Goal: Task Accomplishment & Management: Manage account settings

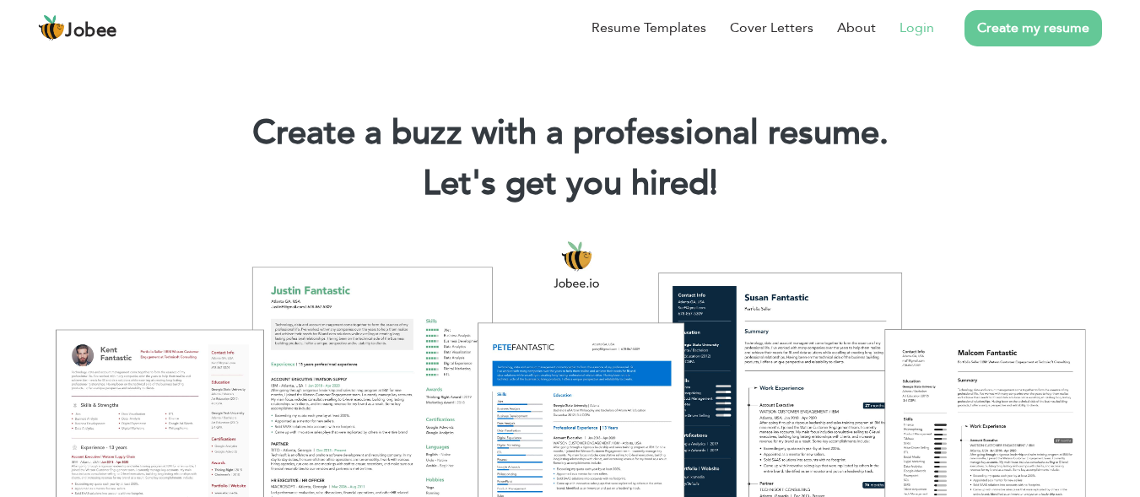
click at [925, 26] on link "Login" at bounding box center [916, 28] width 35 height 20
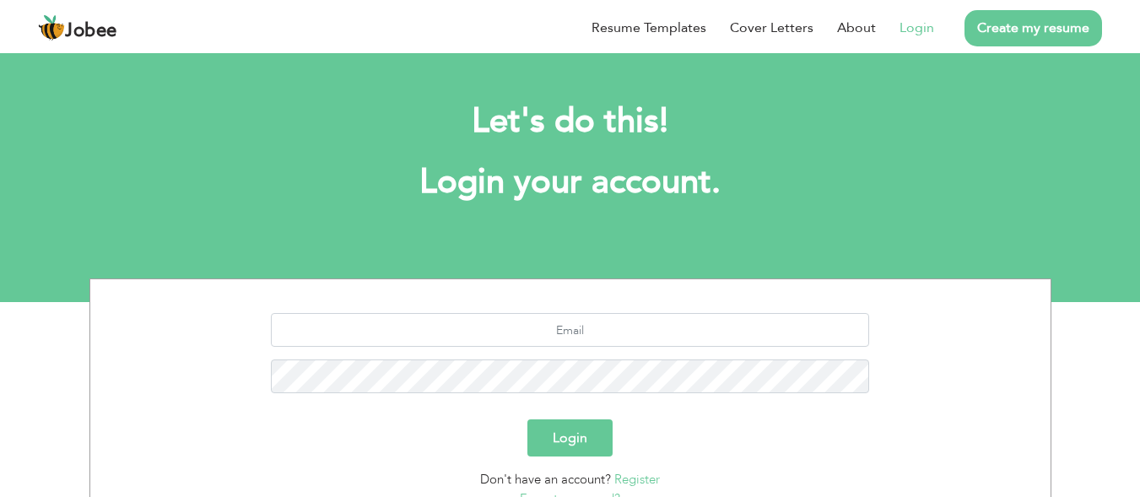
click at [781, 306] on section "Login Don't have an account? Register Forgot password?" at bounding box center [570, 407] width 935 height 256
click at [727, 330] on input "text" at bounding box center [570, 330] width 598 height 34
type input "[EMAIL_ADDRESS][DOMAIN_NAME]"
click at [564, 436] on button "Login" at bounding box center [569, 437] width 85 height 37
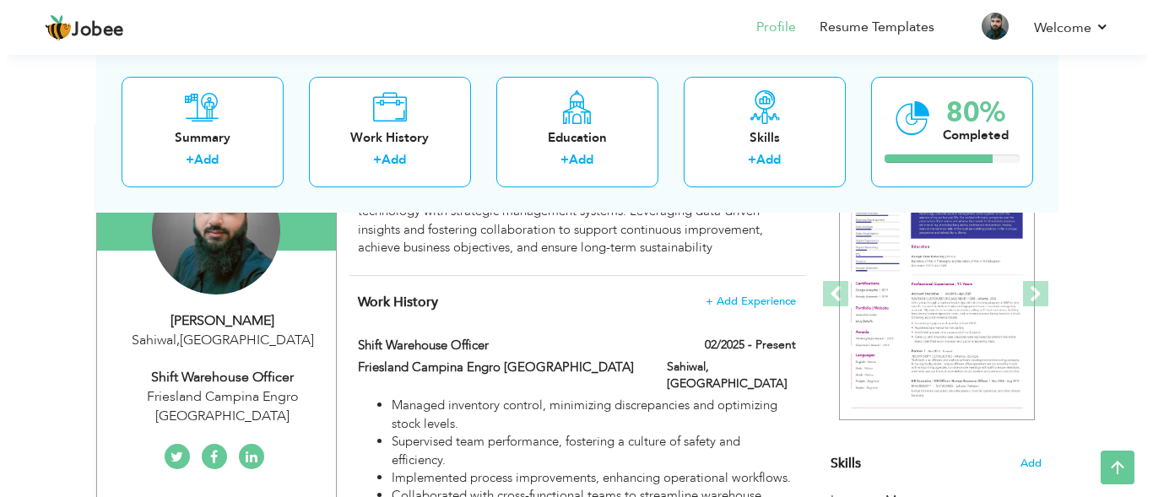
scroll to position [179, 0]
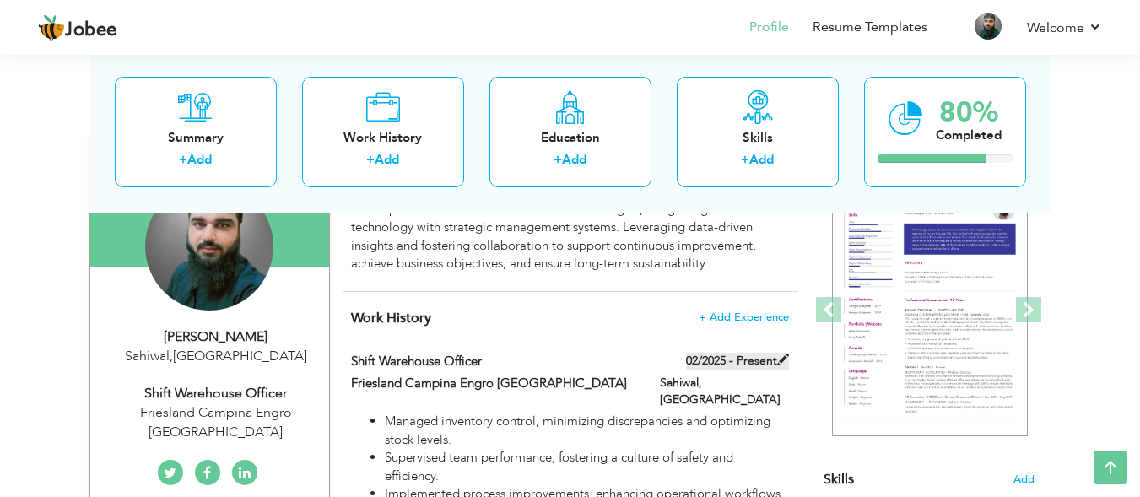
click at [761, 363] on label "02/2025 - Present" at bounding box center [737, 361] width 103 height 17
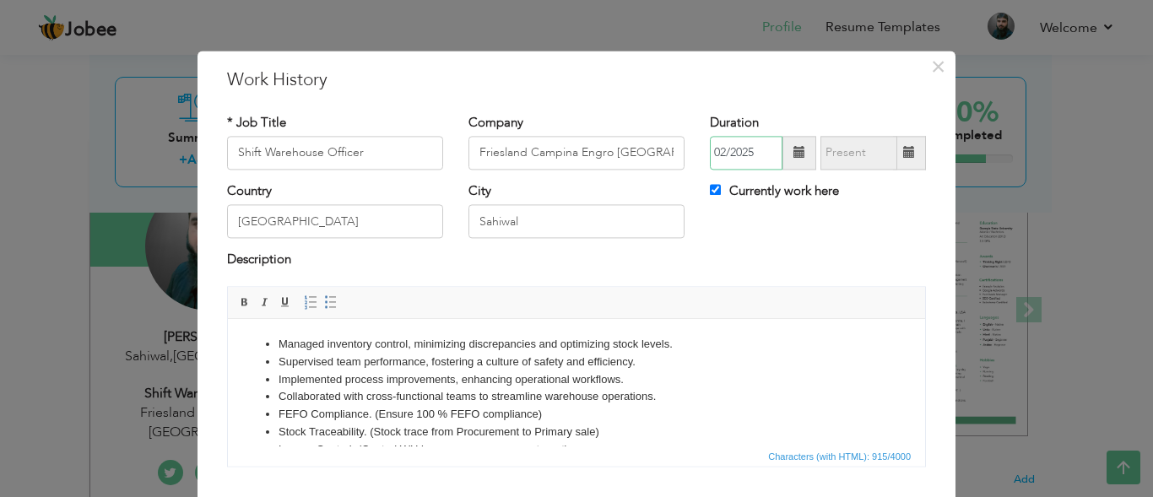
click at [759, 154] on input "02/2025" at bounding box center [746, 153] width 73 height 34
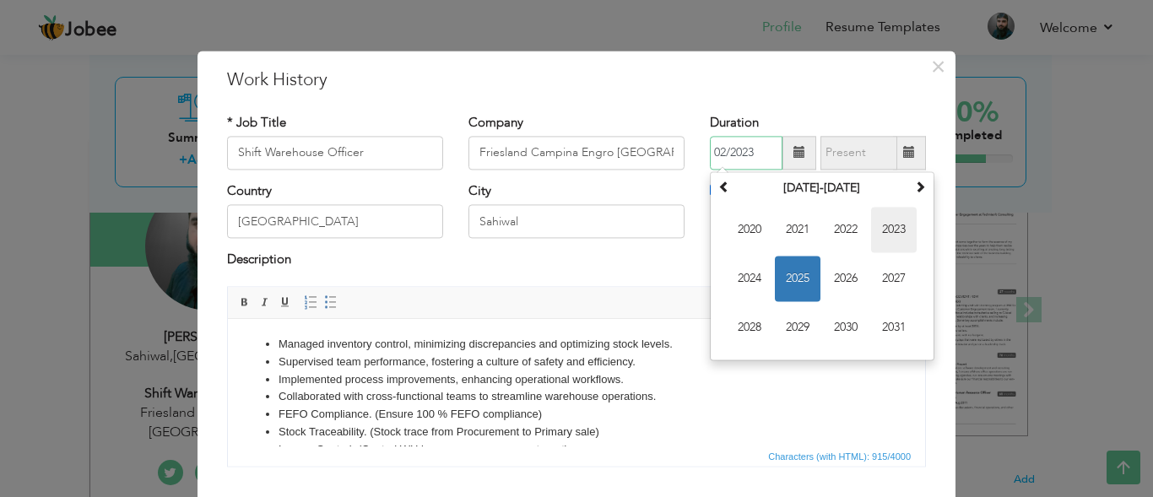
click at [901, 220] on span "2023" at bounding box center [894, 230] width 46 height 46
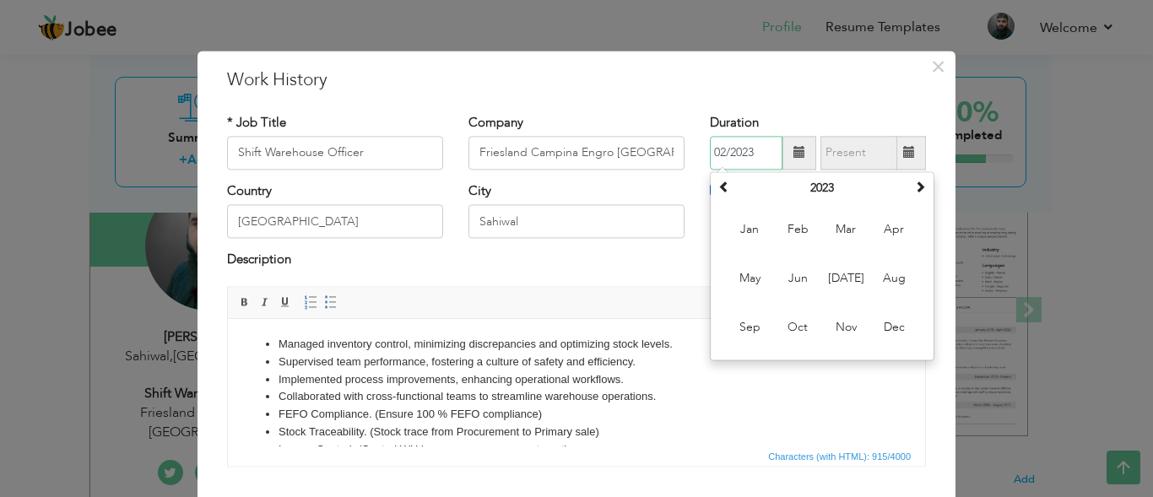
type input "02/2023"
click at [743, 78] on h3 "Work History" at bounding box center [576, 80] width 699 height 25
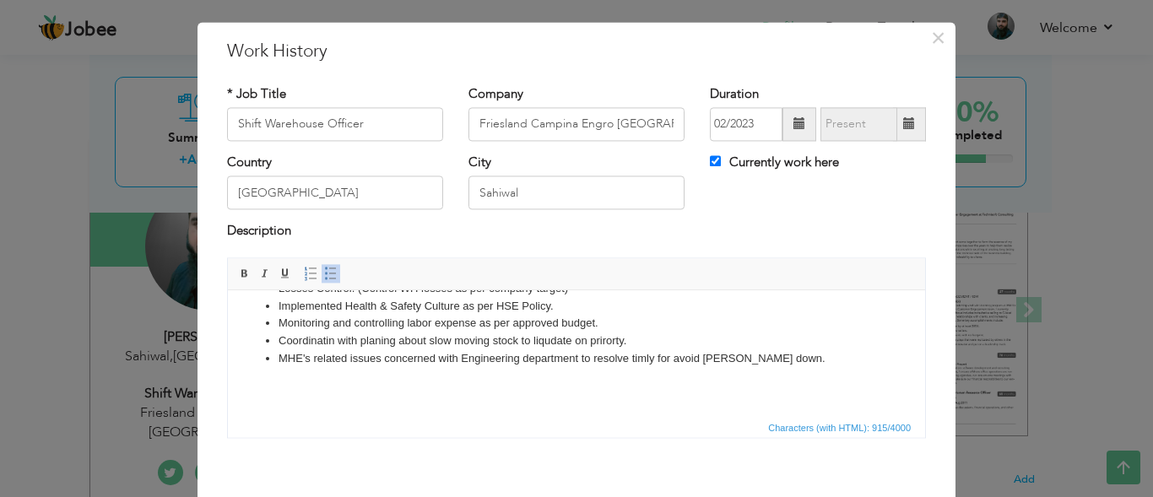
scroll to position [135, 0]
click at [726, 419] on span "Characters (with HTML): 915/4000" at bounding box center [576, 427] width 697 height 20
click at [707, 402] on html "Managed inventory control, minimizing discrepancies and optimizing stock levels…" at bounding box center [576, 286] width 697 height 262
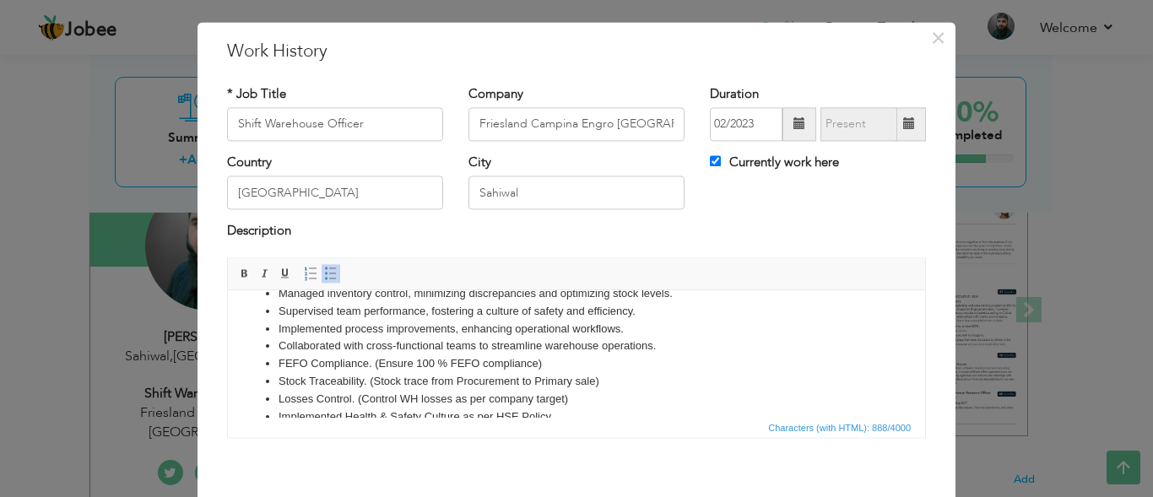
scroll to position [0, 0]
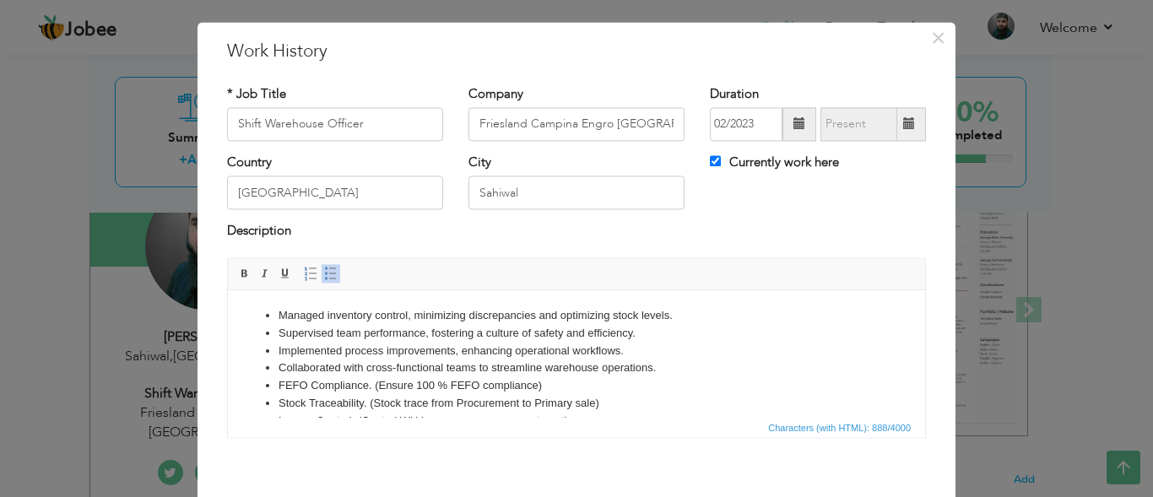
click at [682, 317] on li "Managed inventory control, minimizing discrepancies and optimizing stock levels." at bounding box center [576, 316] width 596 height 18
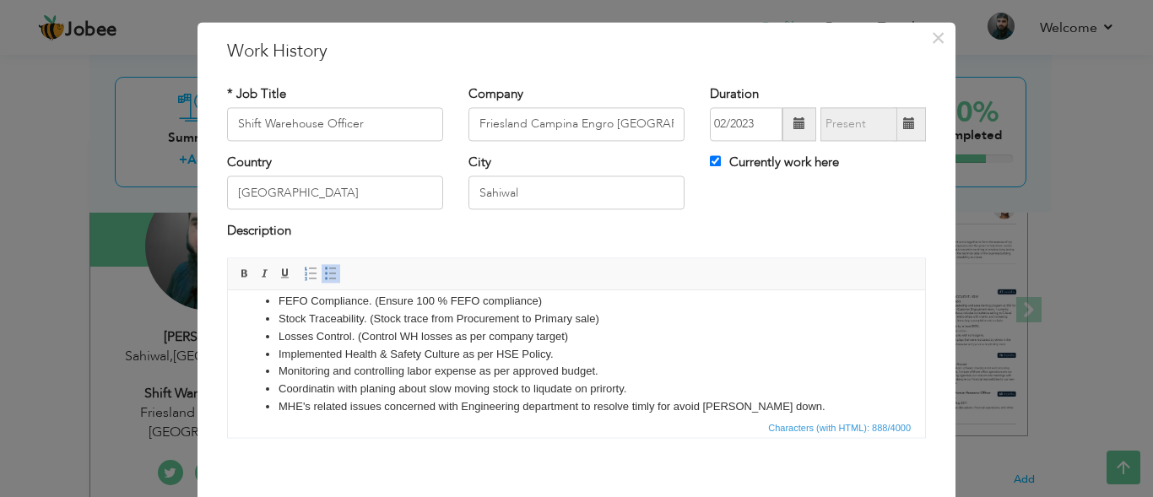
scroll to position [100, 0]
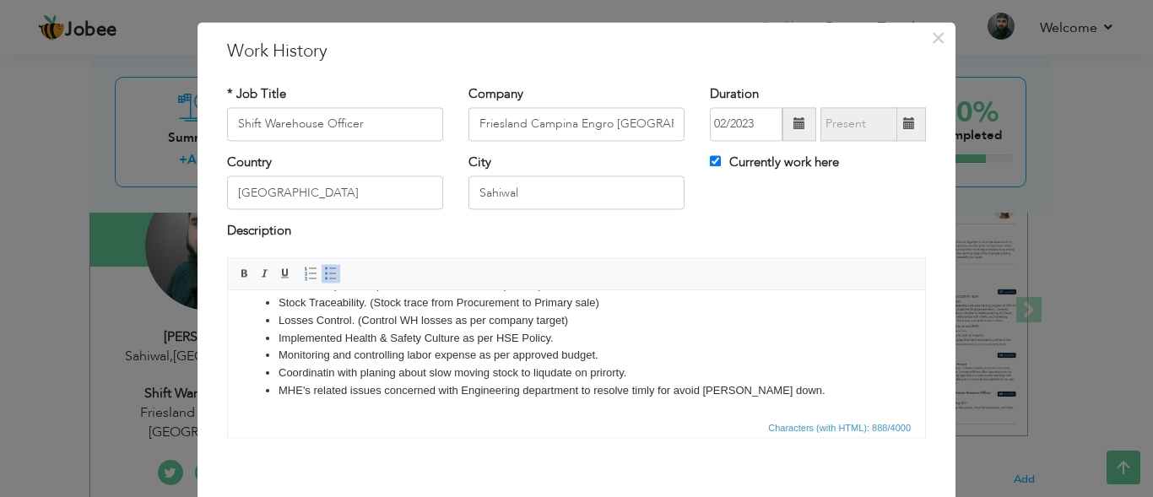
click at [766, 391] on li "MHE's related issues concerned with Engineering department to resolve timly for…" at bounding box center [576, 391] width 596 height 18
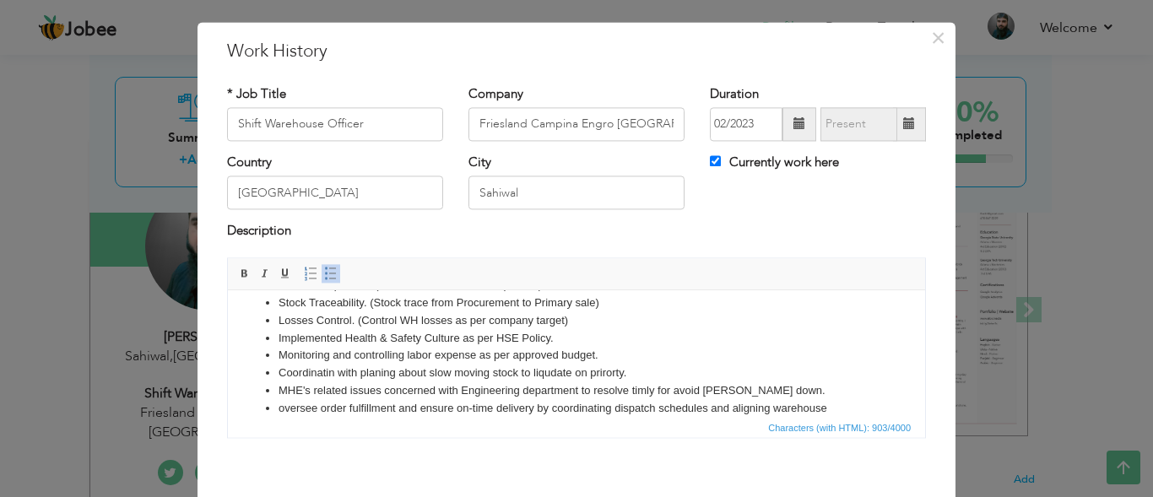
scroll to position [116, 0]
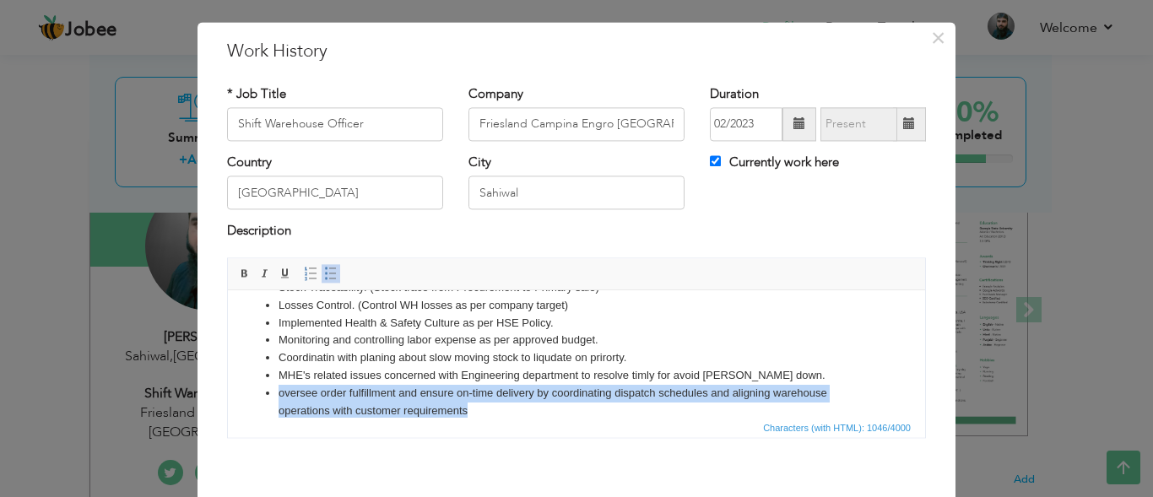
drag, startPoint x: 479, startPoint y: 408, endPoint x: 226, endPoint y: 394, distance: 253.5
click at [228, 394] on html "Managed inventory control, minimizing discrepancies and optimizing stock levels…" at bounding box center [576, 306] width 697 height 262
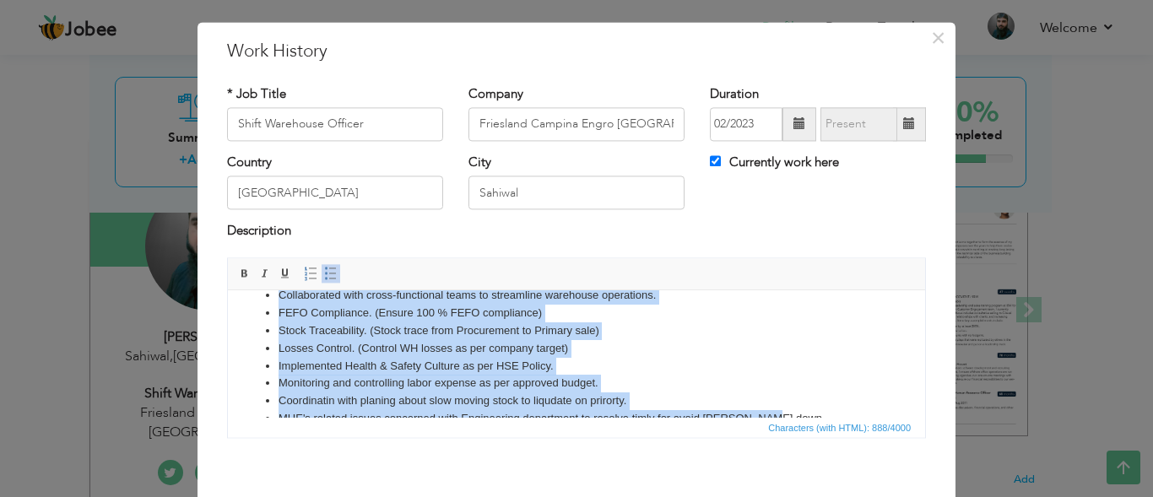
scroll to position [0, 0]
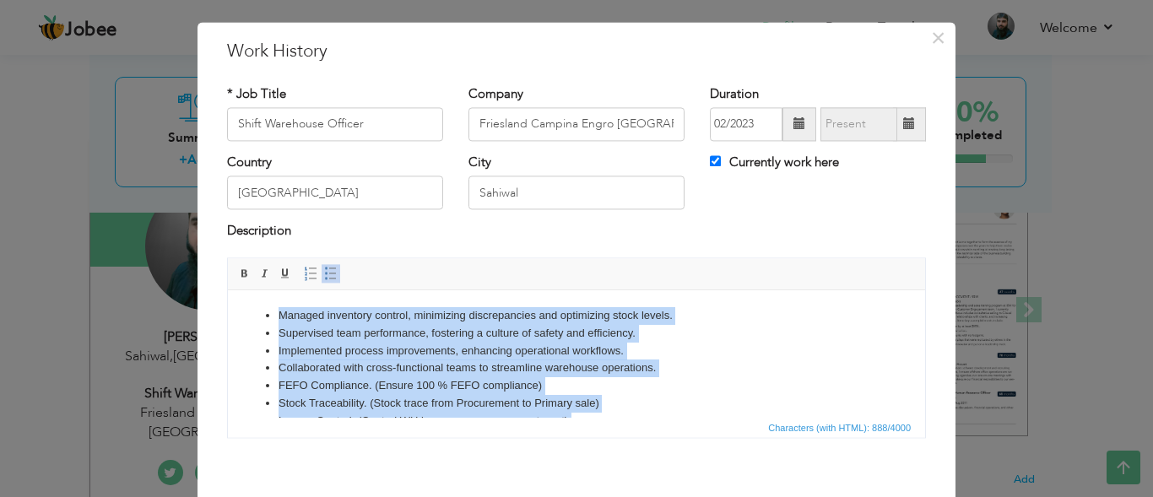
drag, startPoint x: 769, startPoint y: 390, endPoint x: 255, endPoint y: 267, distance: 528.4
click at [255, 290] on html "Managed inventory control, minimizing discrepancies and optimizing stock levels…" at bounding box center [576, 403] width 697 height 227
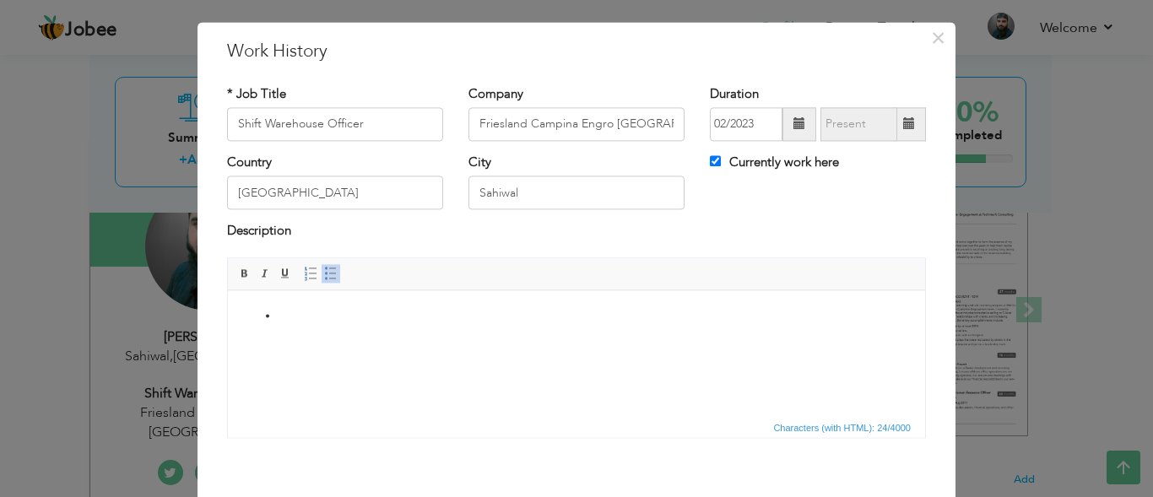
click at [455, 338] on html at bounding box center [576, 315] width 697 height 51
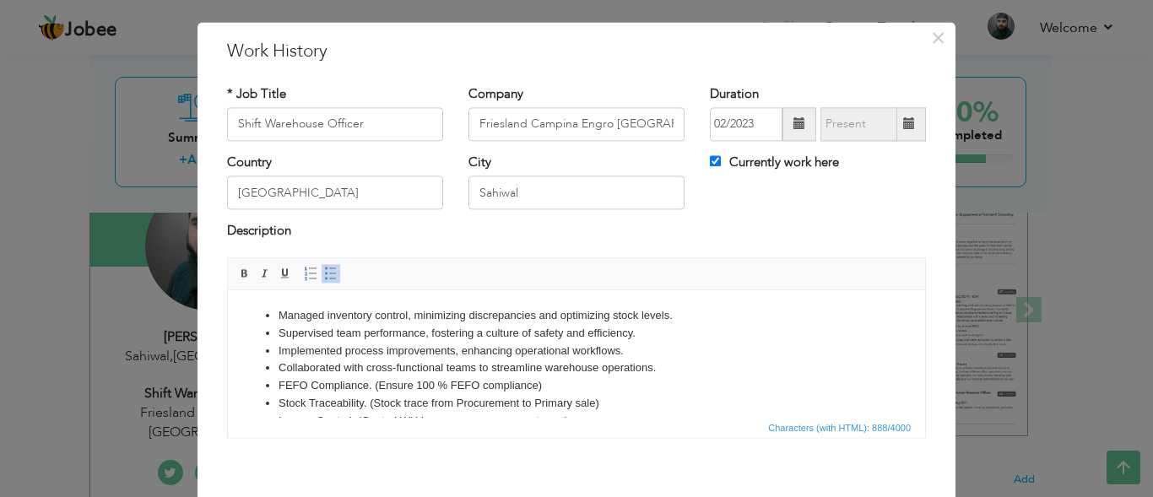
scroll to position [100, 0]
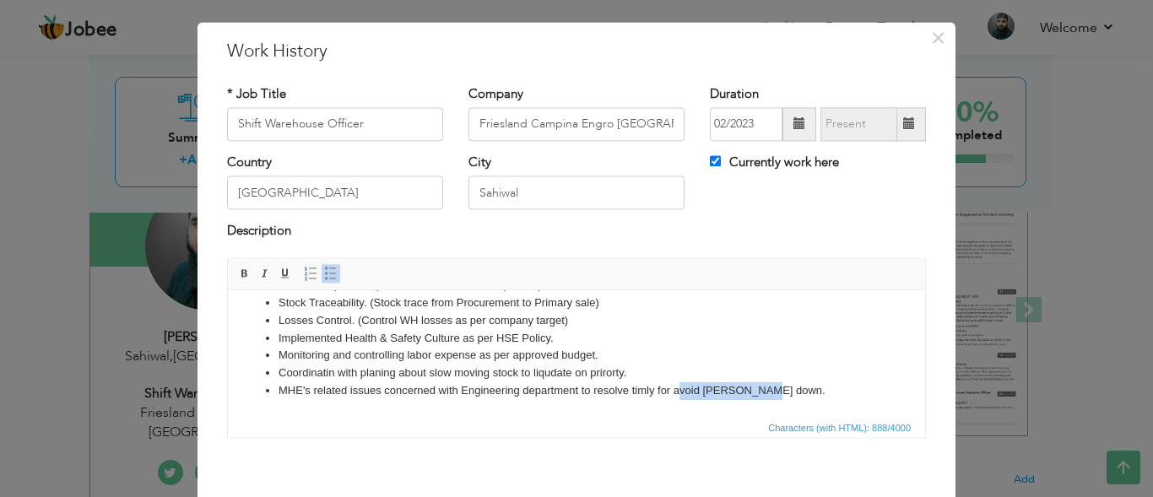
drag, startPoint x: 763, startPoint y: 388, endPoint x: 680, endPoint y: 389, distance: 82.7
click at [680, 389] on li "MHE's related issues concerned with Engineering department to resolve timly for…" at bounding box center [576, 391] width 596 height 18
copy li "void brack down."
click at [798, 396] on li "MHE's related issues concerned with Engineering department to resolve timly for…" at bounding box center [576, 391] width 596 height 18
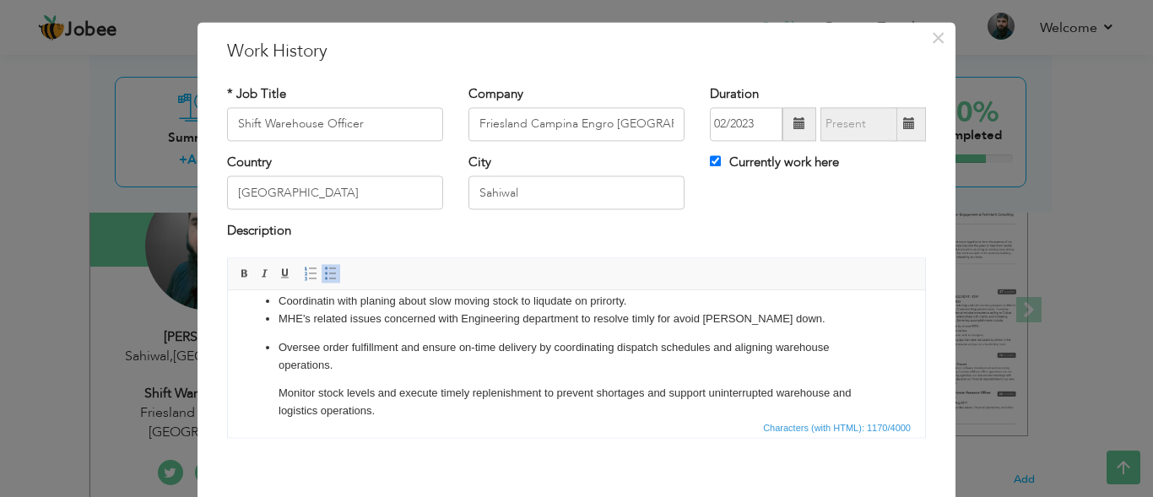
click at [279, 386] on p "Monitor stock levels and execute timely replenishment to prevent shortages and …" at bounding box center [576, 402] width 596 height 35
click at [324, 278] on span at bounding box center [331, 274] width 14 height 14
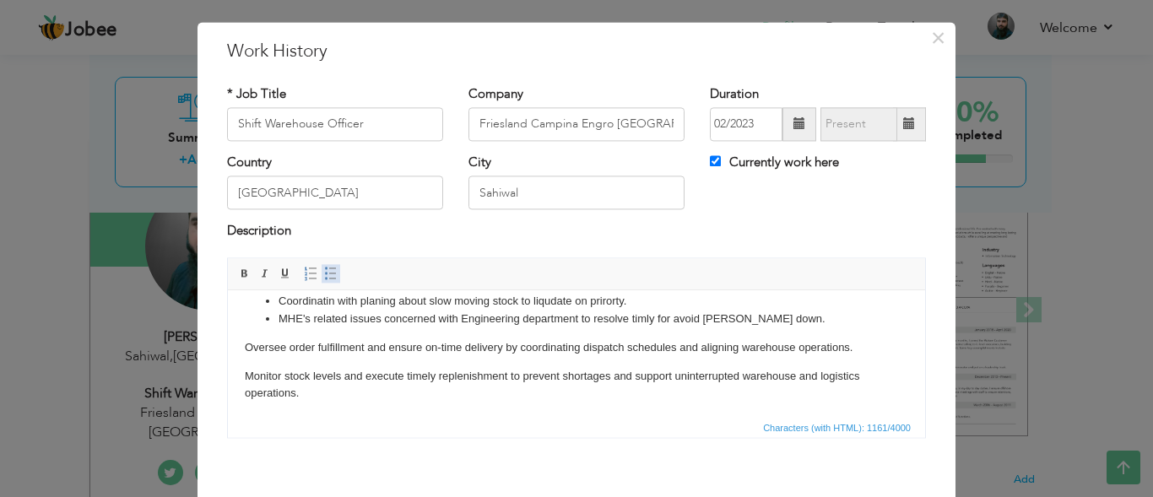
click at [324, 278] on span at bounding box center [331, 274] width 14 height 14
click at [245, 344] on p "Oversee order fulfillment and ensure on-time delivery by coordinating dispatch …" at bounding box center [576, 348] width 663 height 18
click at [324, 278] on span at bounding box center [331, 274] width 14 height 14
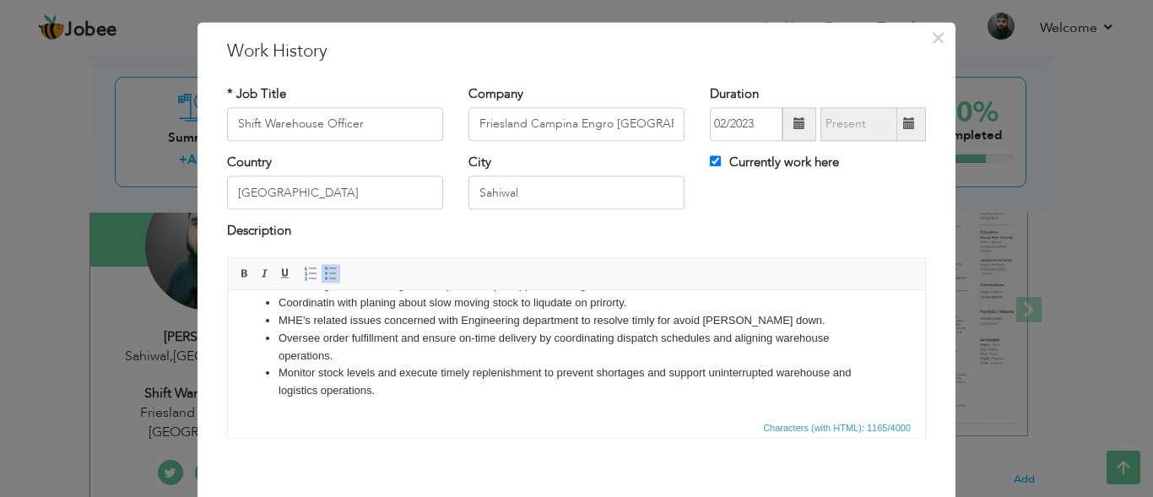
scroll to position [106, 0]
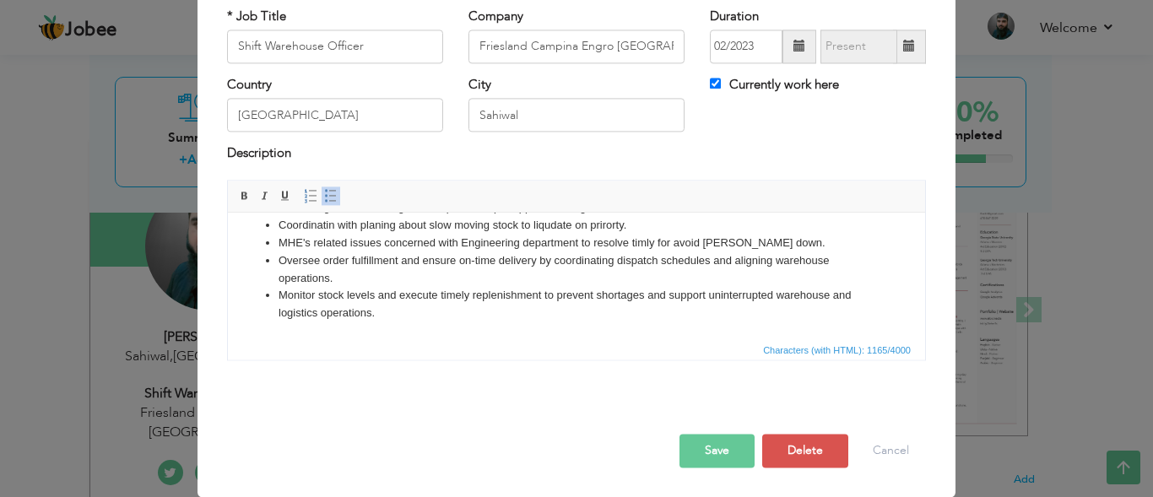
click at [722, 452] on button "Save" at bounding box center [716, 451] width 75 height 34
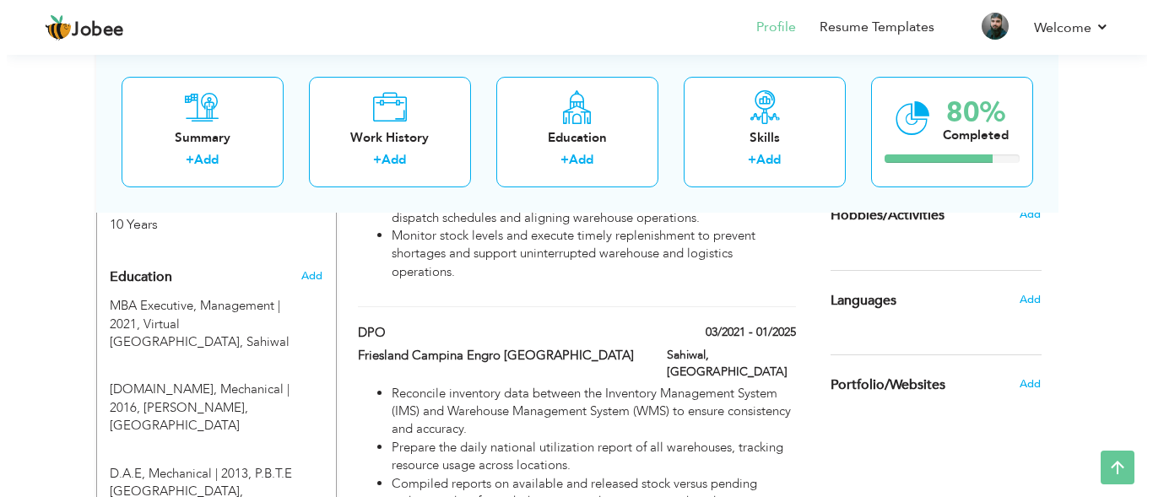
scroll to position [752, 0]
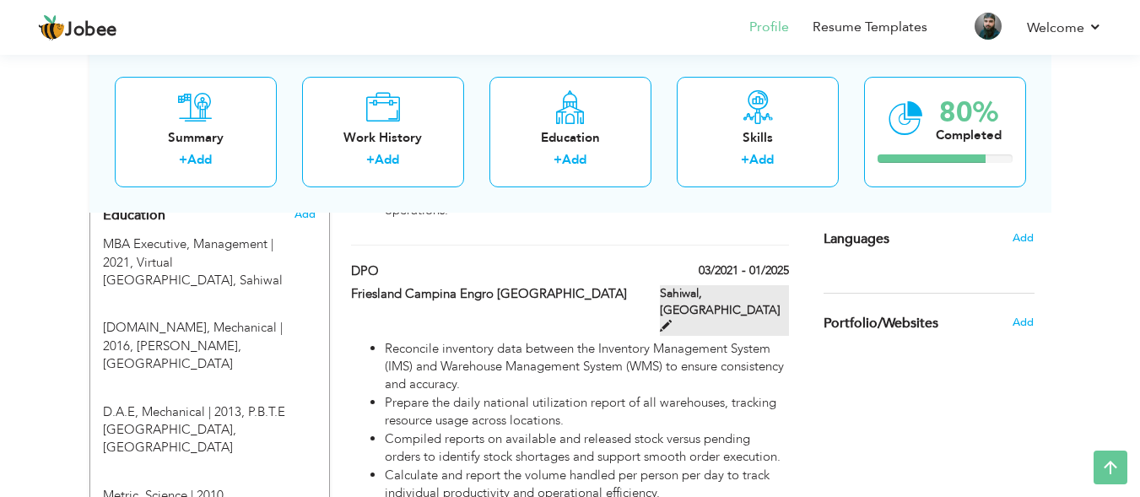
click at [768, 298] on label "Sahiwal, Pakistan" at bounding box center [724, 310] width 129 height 51
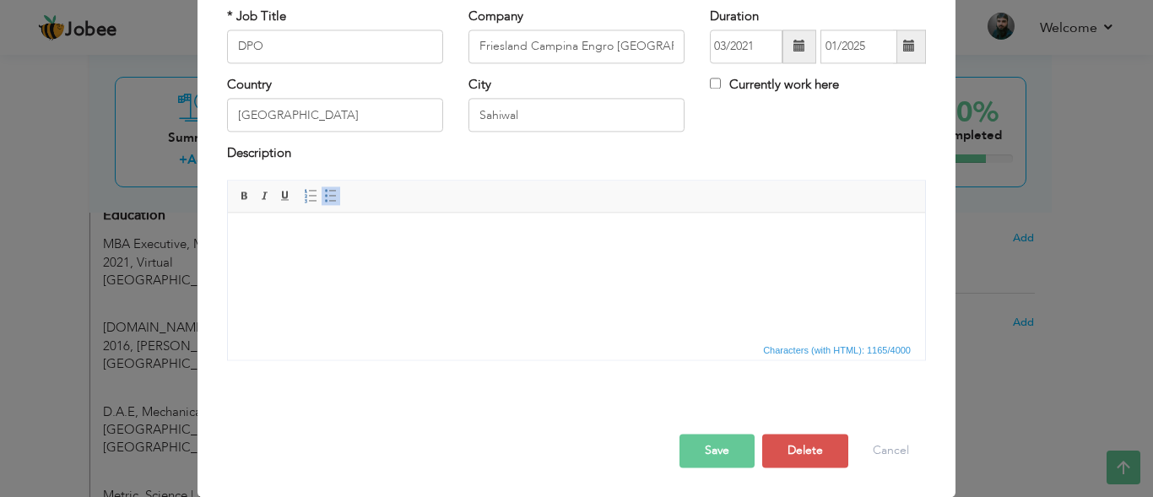
scroll to position [0, 0]
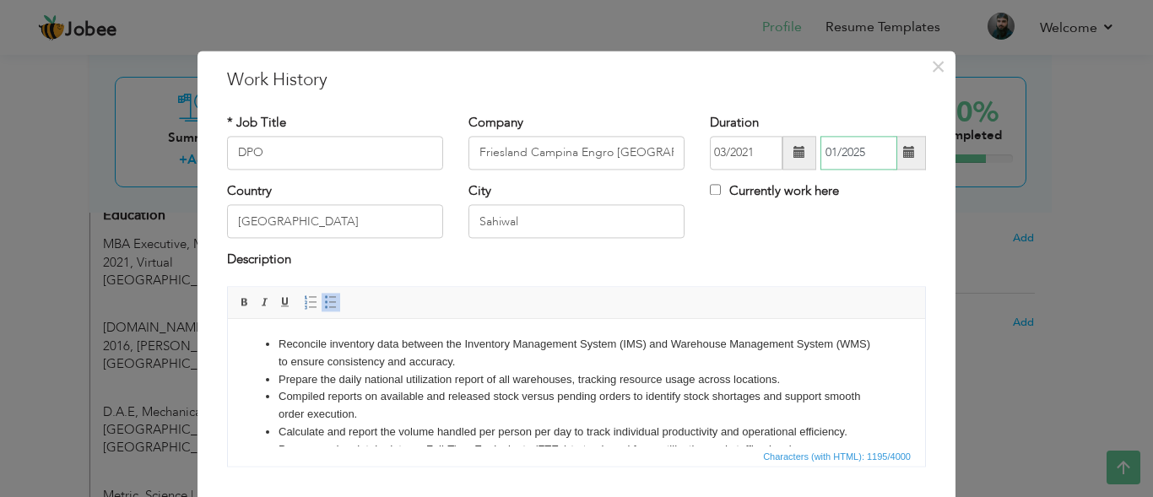
click at [867, 147] on input "01/2025" at bounding box center [858, 153] width 77 height 34
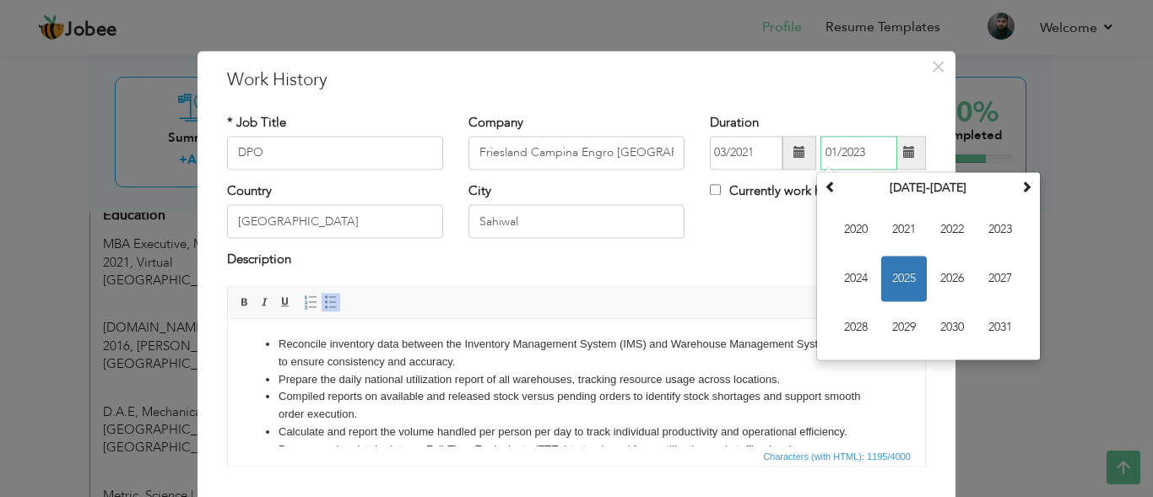
type input "01/2023"
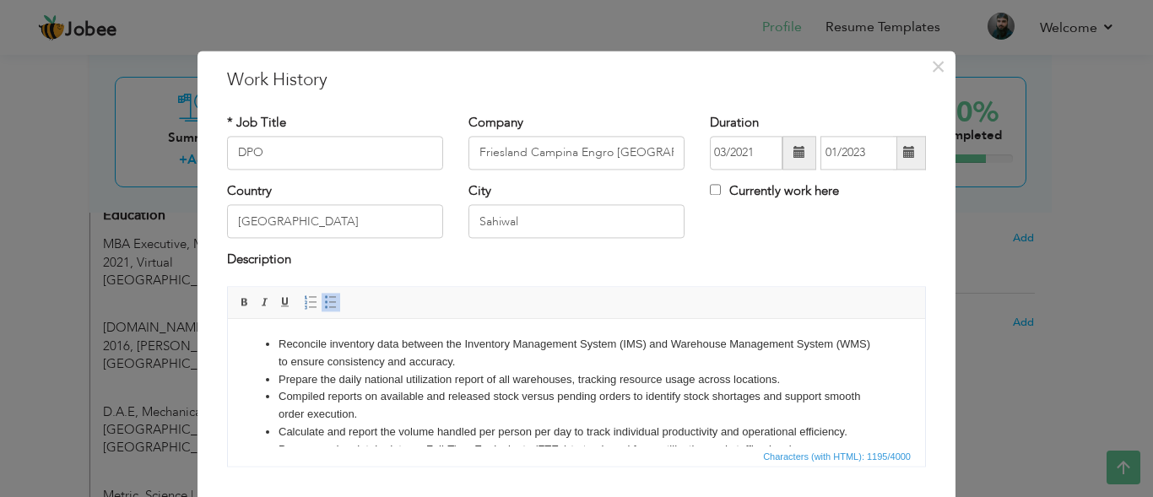
click at [743, 233] on div "Country Pakistan City Sahiwal Currently work here" at bounding box center [576, 216] width 724 height 68
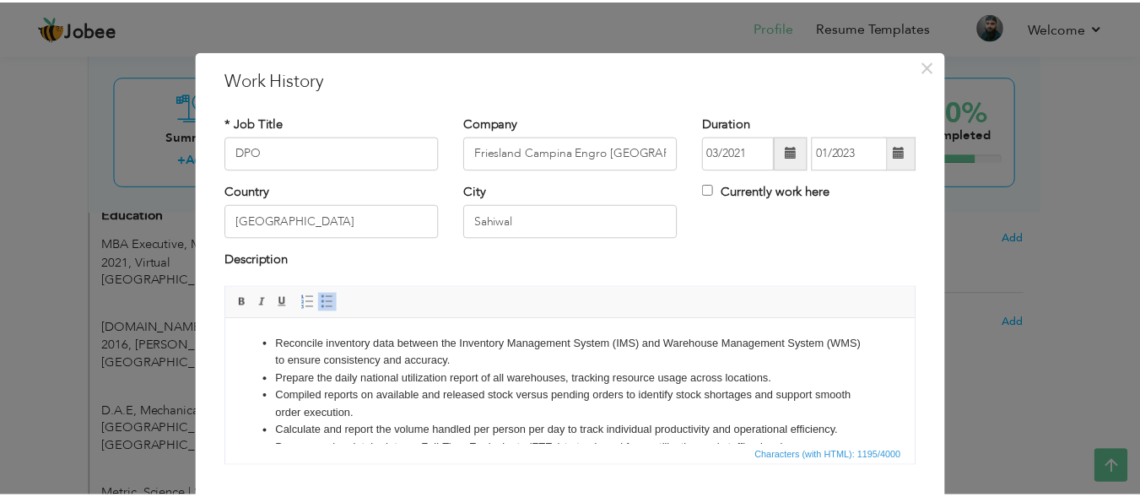
scroll to position [106, 0]
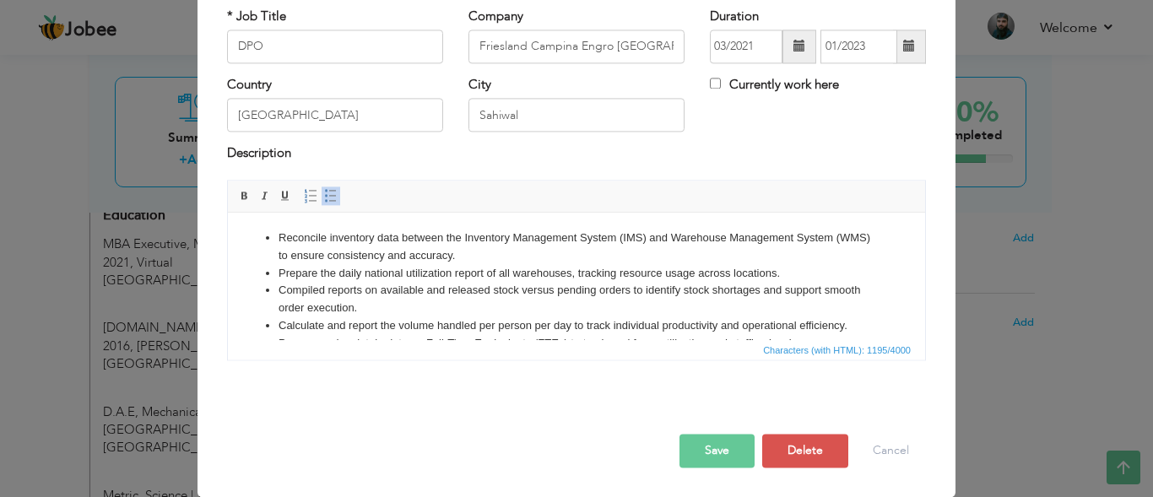
click at [713, 451] on button "Save" at bounding box center [716, 451] width 75 height 34
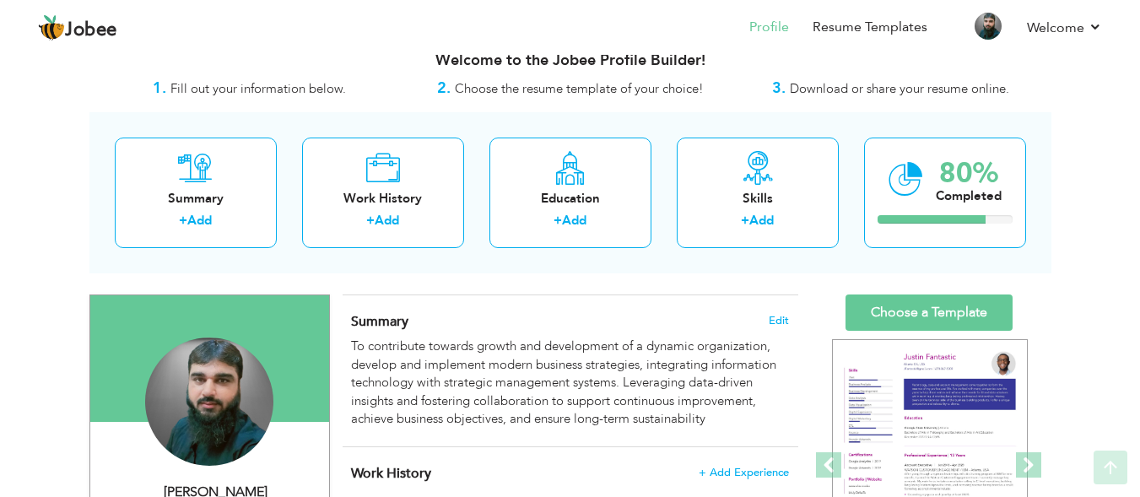
scroll to position [0, 0]
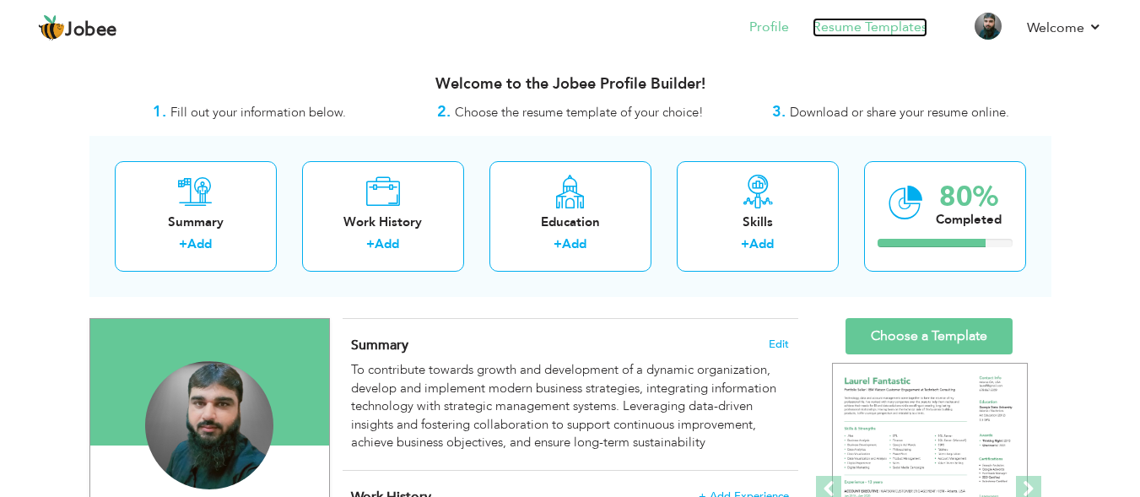
click at [905, 30] on link "Resume Templates" at bounding box center [870, 27] width 115 height 19
click at [890, 24] on link "Resume Templates" at bounding box center [870, 27] width 115 height 19
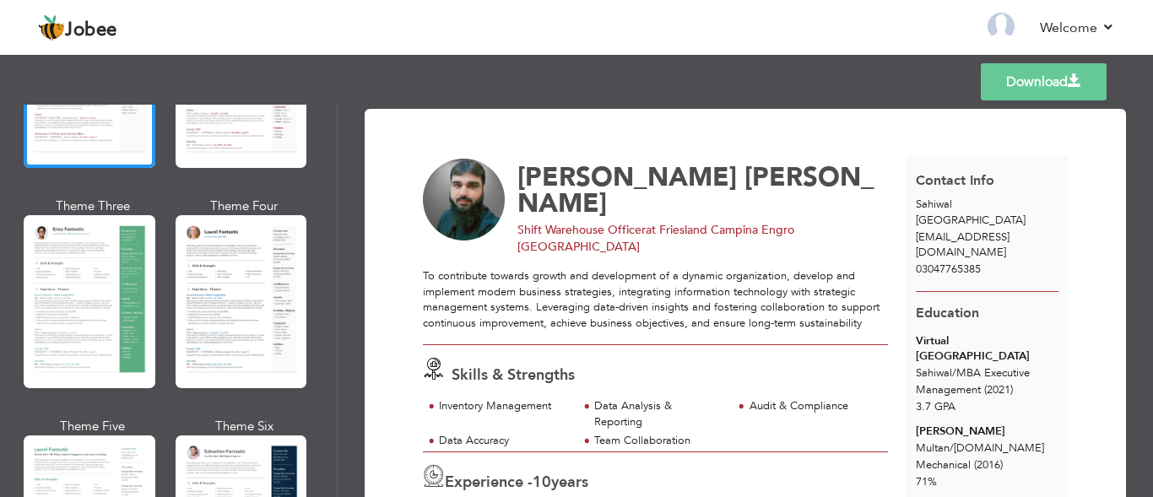
scroll to position [289, 0]
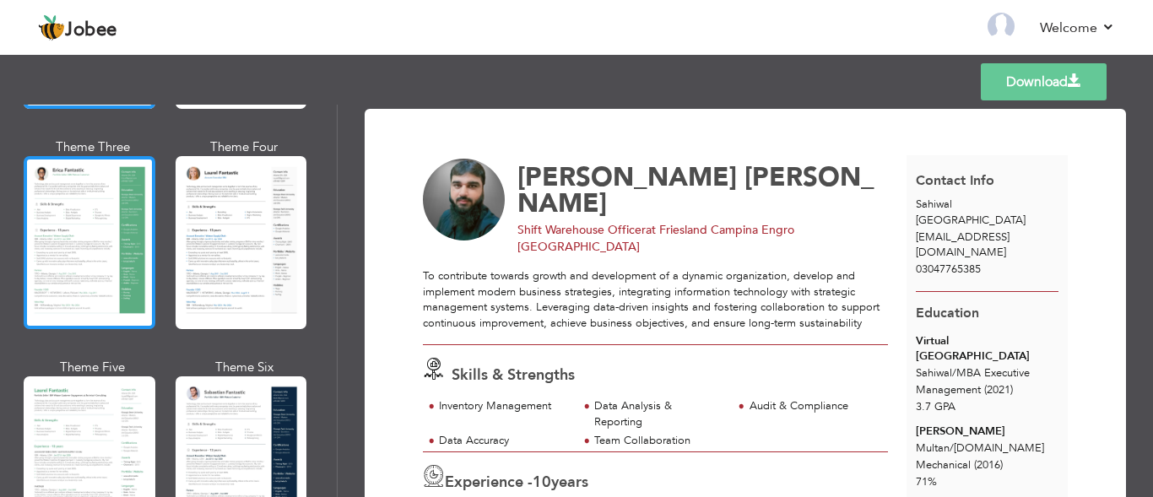
click at [138, 225] on div at bounding box center [90, 242] width 132 height 173
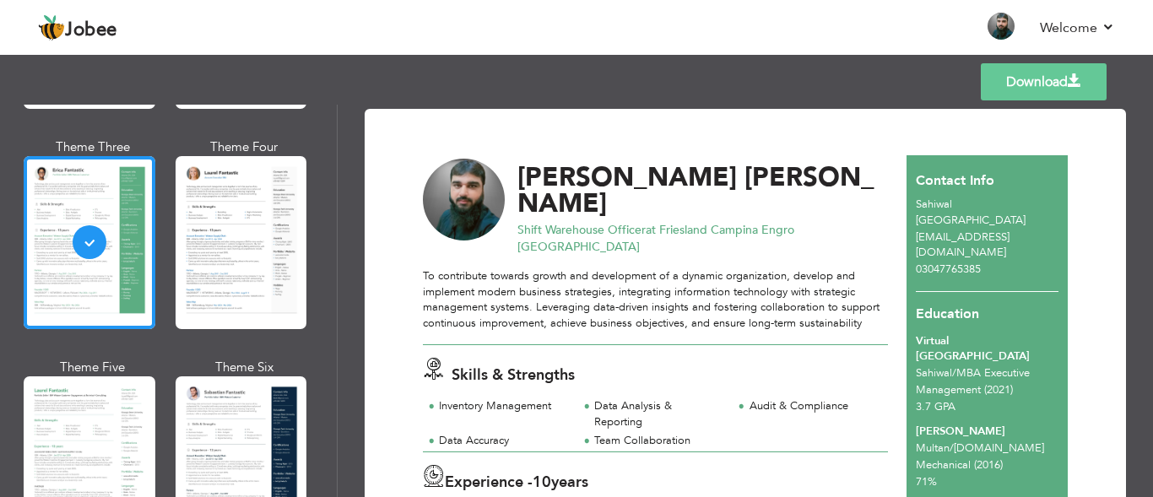
click at [1078, 79] on span at bounding box center [1074, 81] width 14 height 14
